Goal: Navigation & Orientation: Find specific page/section

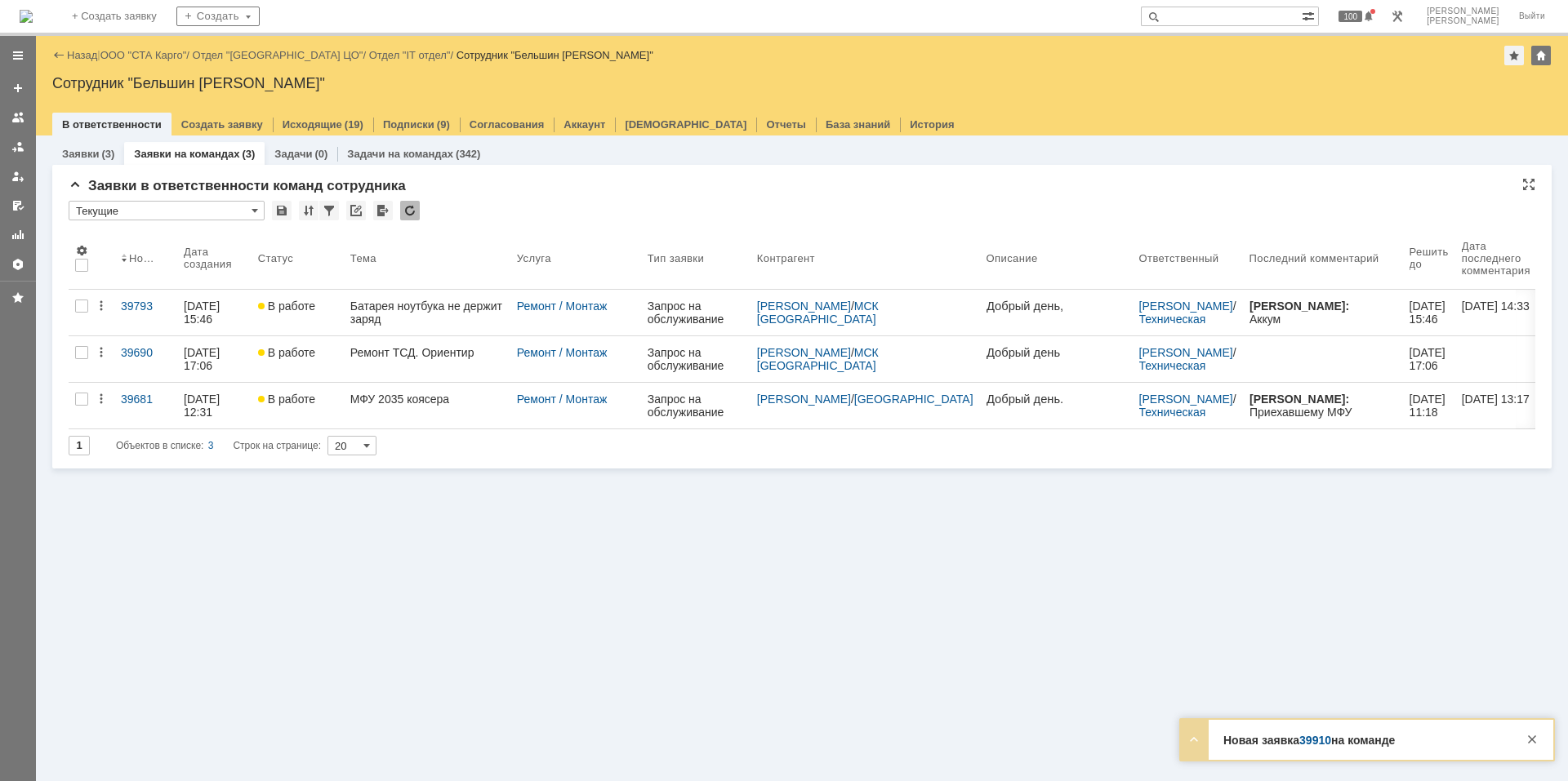
click at [416, 201] on div at bounding box center [409, 210] width 19 height 19
click at [471, 513] on div "Заявки (3) Заявки на командах (3) Задачи (0) Задачи на командах (342) Заявки в …" at bounding box center [801, 458] width 1532 height 646
click at [1530, 735] on div at bounding box center [1531, 739] width 19 height 19
click at [909, 577] on div "Заявки (3) Заявки на командах (3) Задачи (0) Задачи на командах (342) Заявки в …" at bounding box center [801, 458] width 1532 height 646
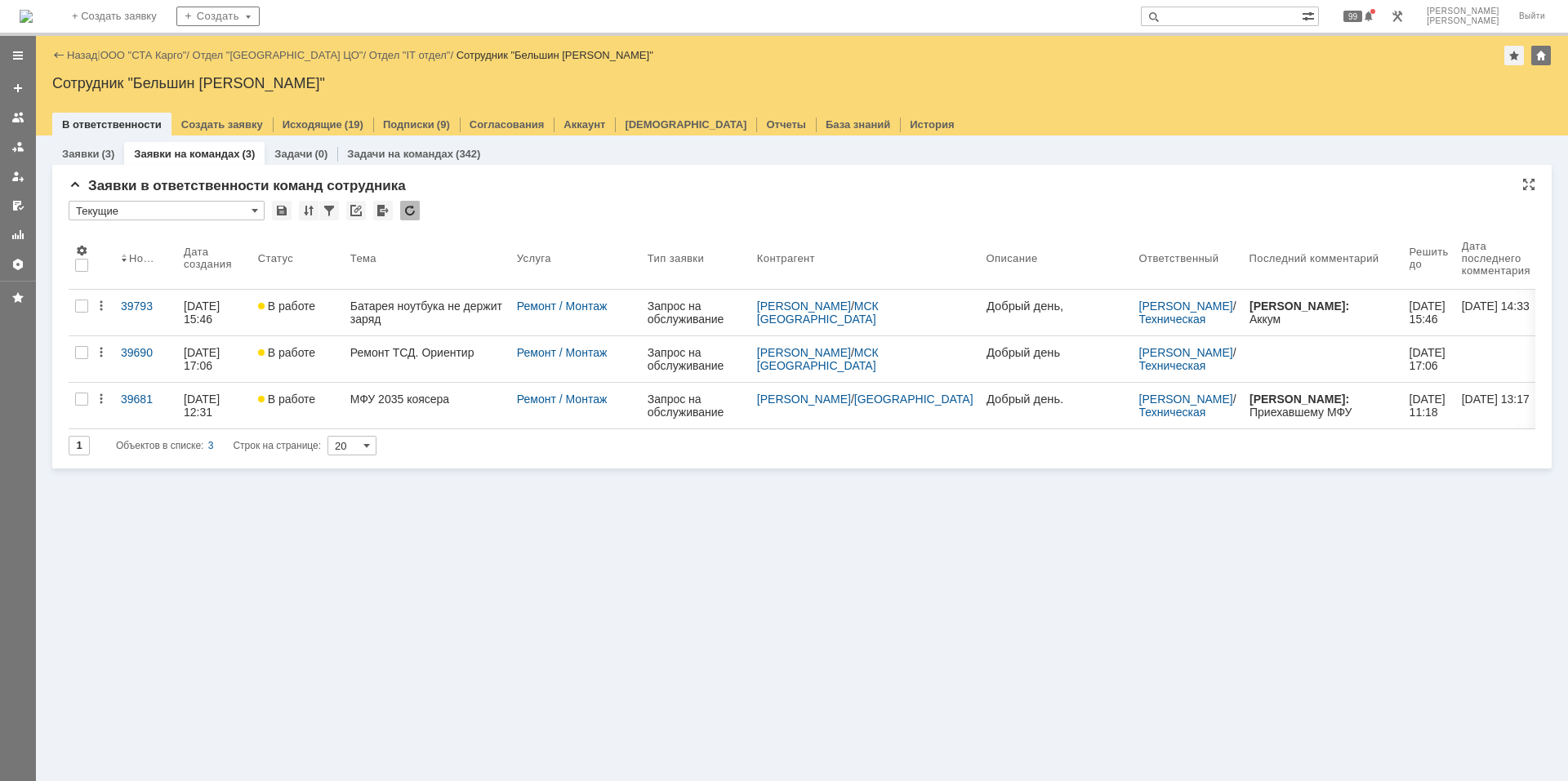
click at [33, 10] on img at bounding box center [26, 16] width 13 height 13
click at [410, 203] on div at bounding box center [409, 210] width 19 height 19
